Goal: Transaction & Acquisition: Book appointment/travel/reservation

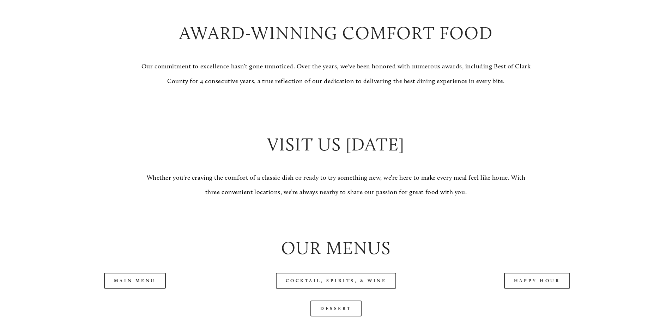
scroll to position [741, 0]
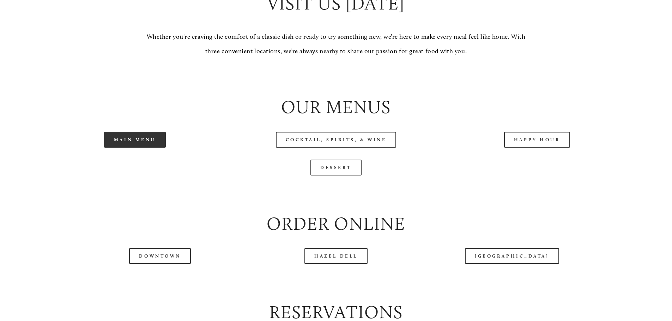
click at [142, 148] on link "Main Menu" at bounding box center [135, 140] width 62 height 16
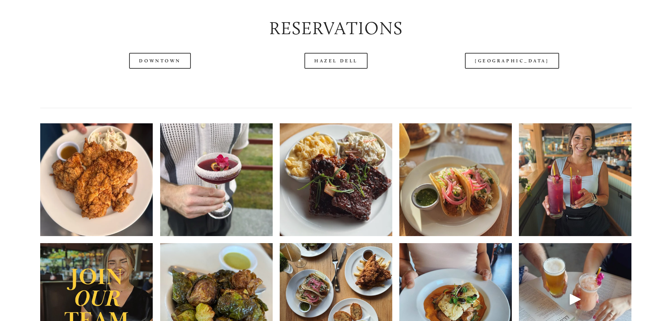
scroll to position [1059, 0]
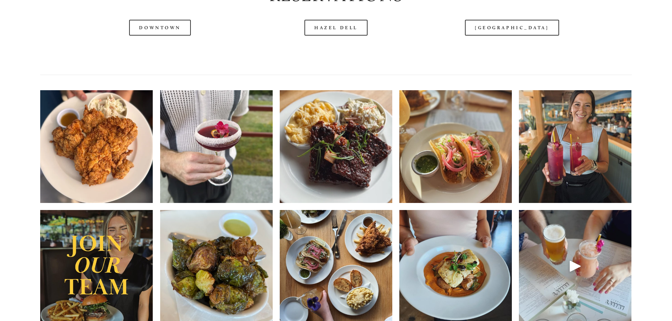
click at [172, 54] on header "Menu Order Now Visit Gallery 0" at bounding box center [336, 20] width 632 height 77
click at [155, 50] on header "Menu Order Now Visit Gallery 0" at bounding box center [336, 20] width 632 height 77
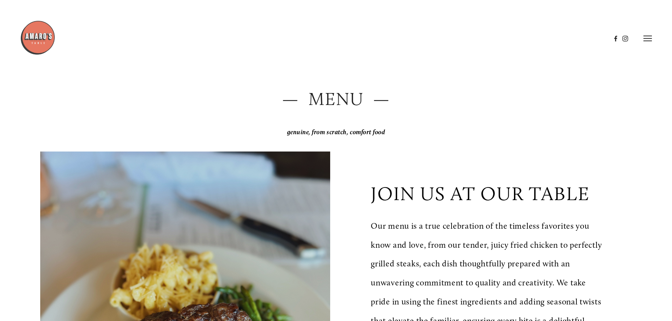
scroll to position [0, 0]
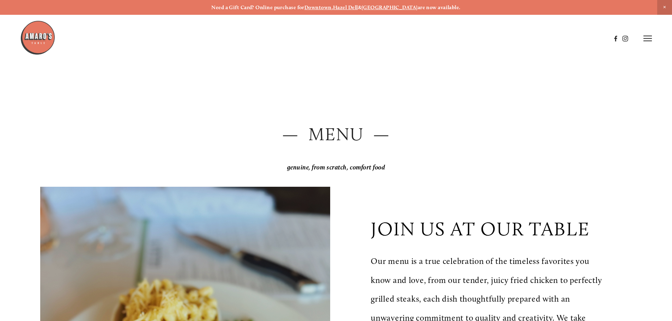
click at [651, 37] on icon at bounding box center [648, 38] width 8 height 6
click at [588, 39] on span "Reserve" at bounding box center [596, 38] width 19 height 7
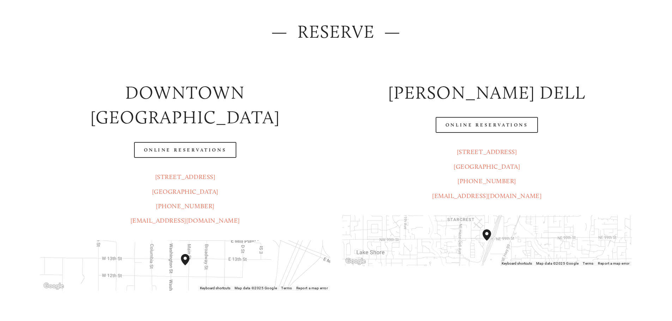
scroll to position [106, 0]
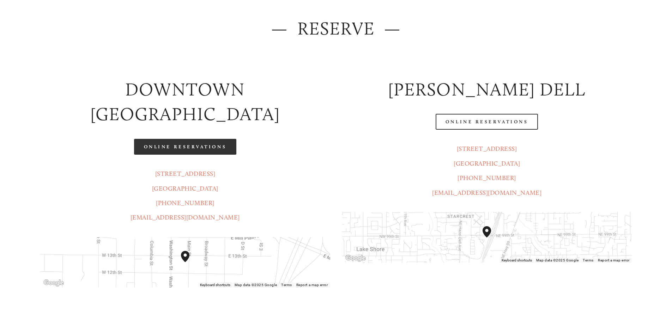
click at [208, 139] on link "Online Reservations" at bounding box center [185, 147] width 102 height 16
